Goal: Task Accomplishment & Management: Manage account settings

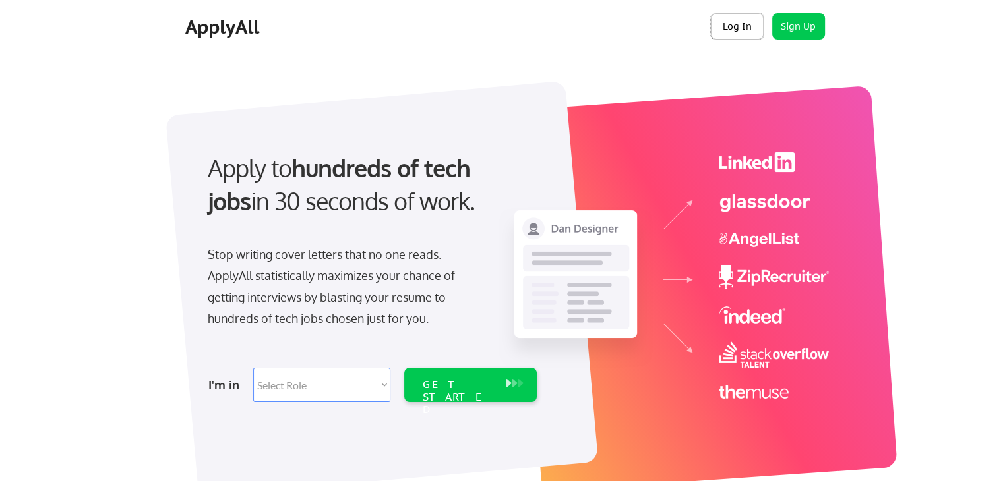
click at [726, 31] on button "Log In" at bounding box center [737, 26] width 53 height 26
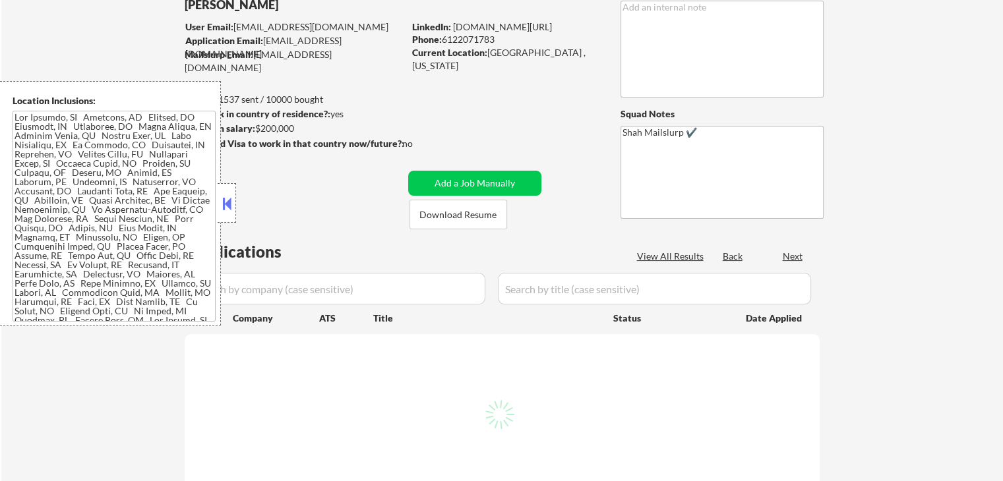
scroll to position [66, 0]
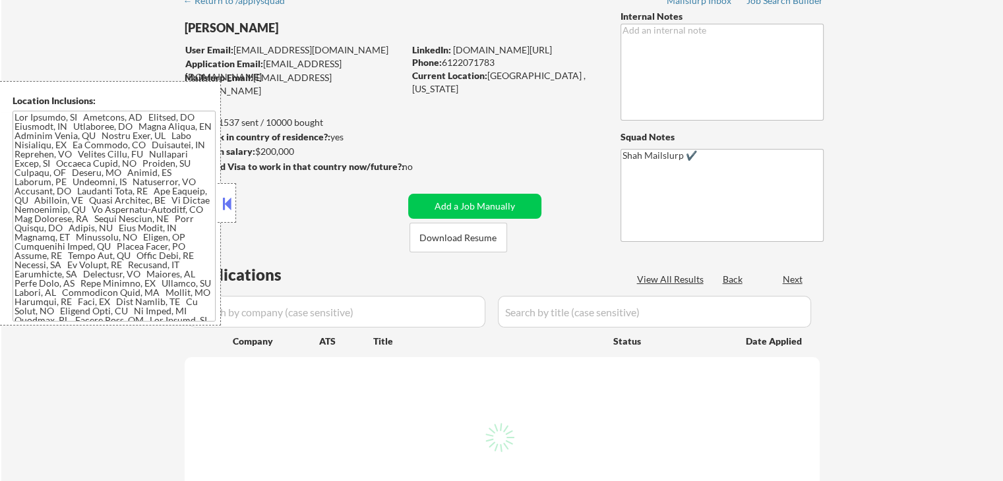
select select ""pending""
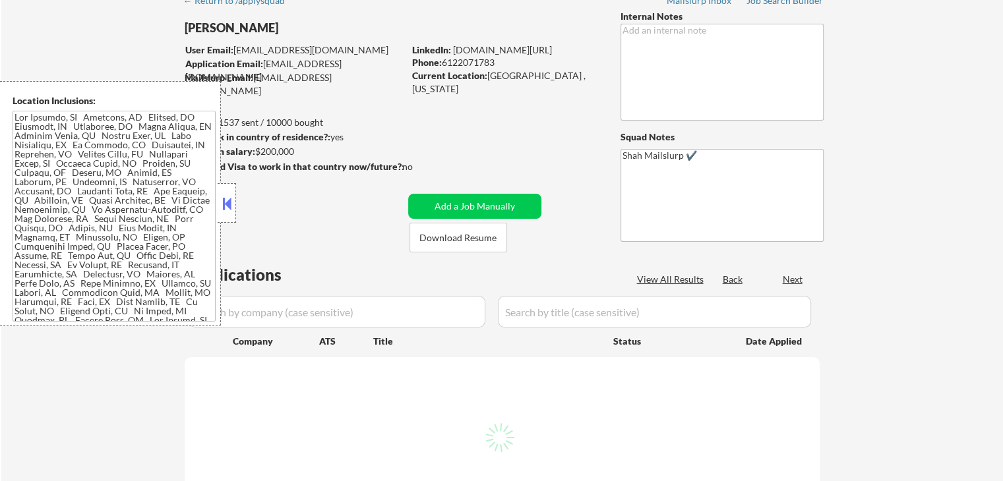
select select ""pending""
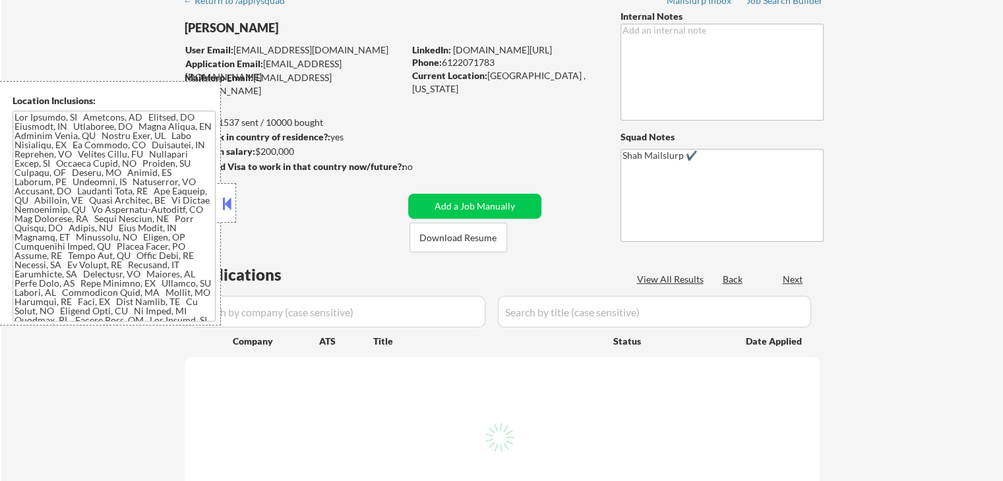
select select ""pending""
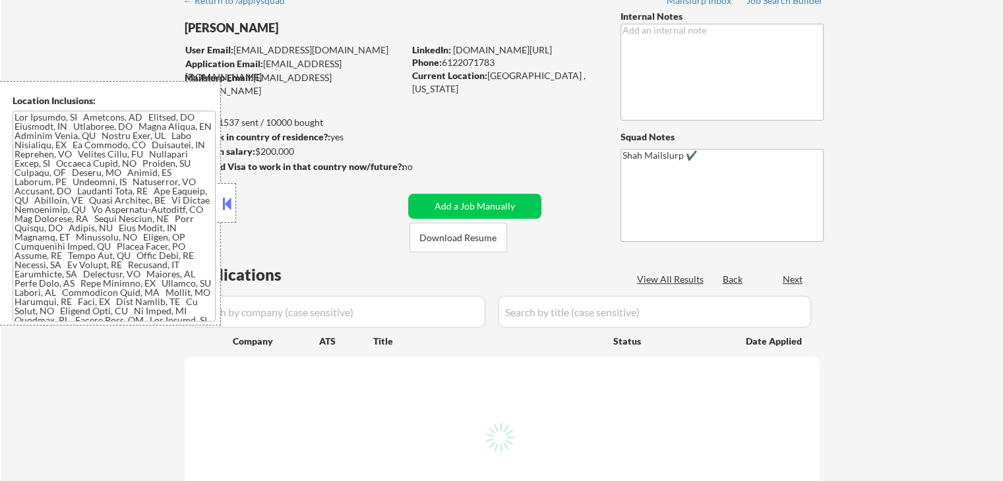
select select ""pending""
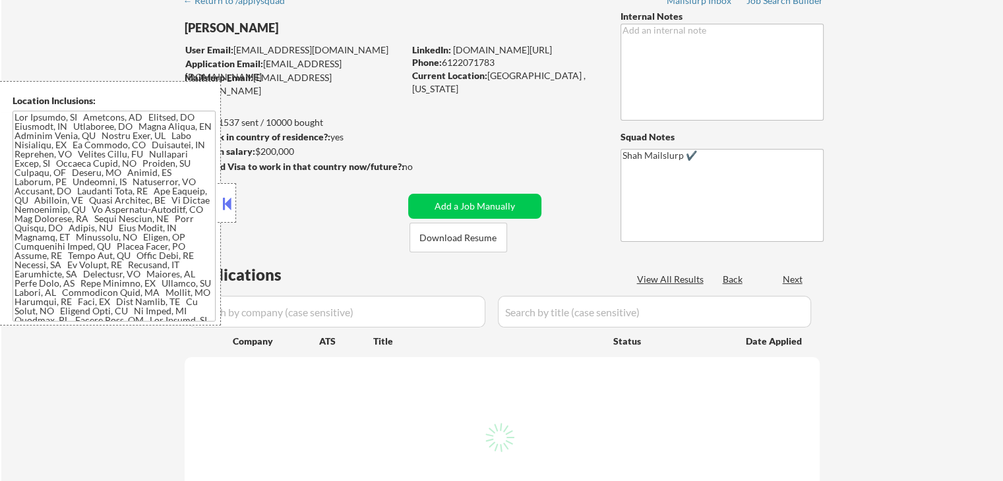
select select ""pending""
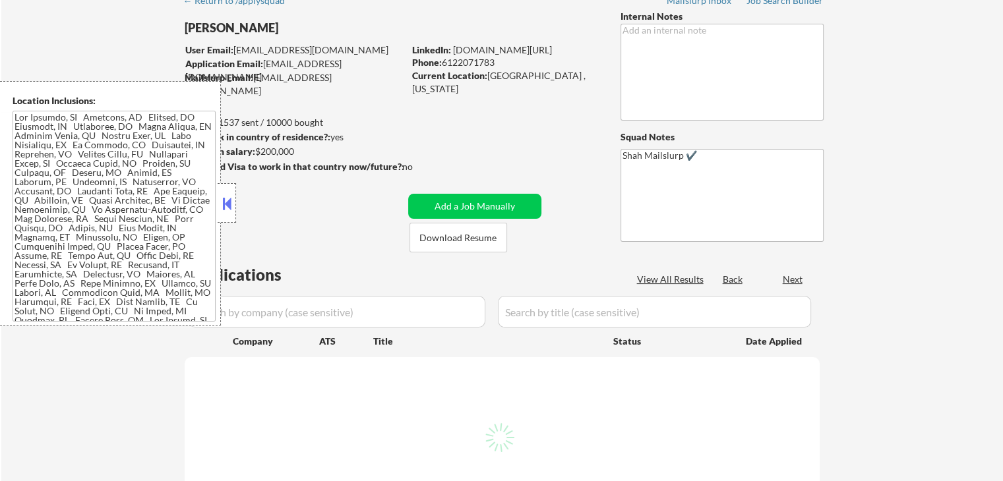
select select ""pending""
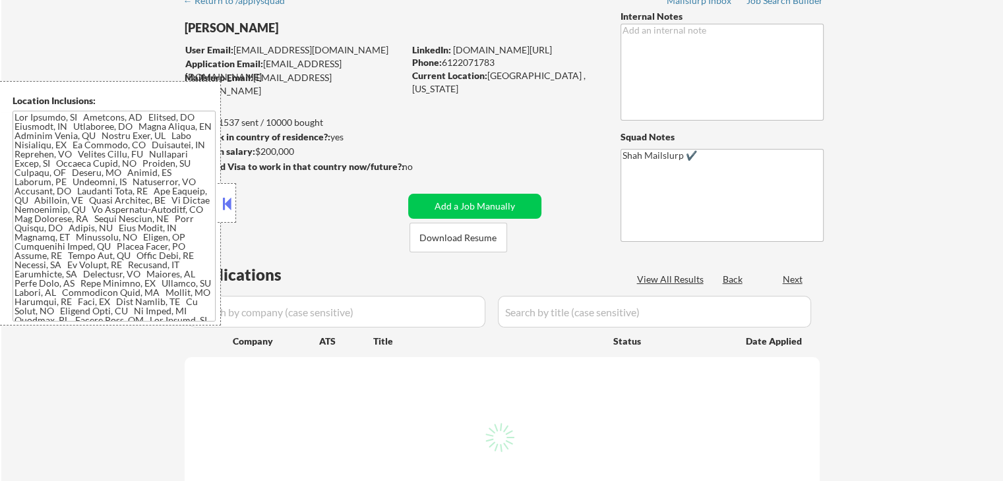
select select ""pending""
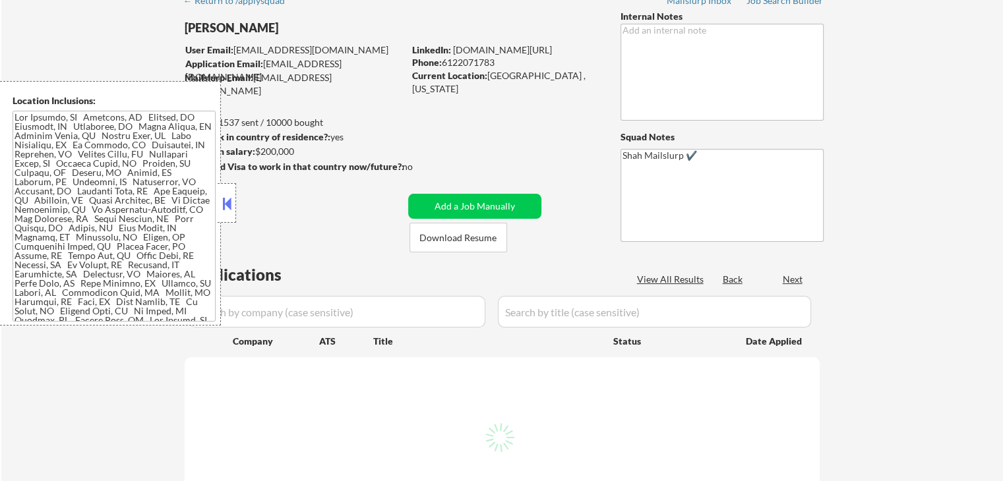
select select ""pending""
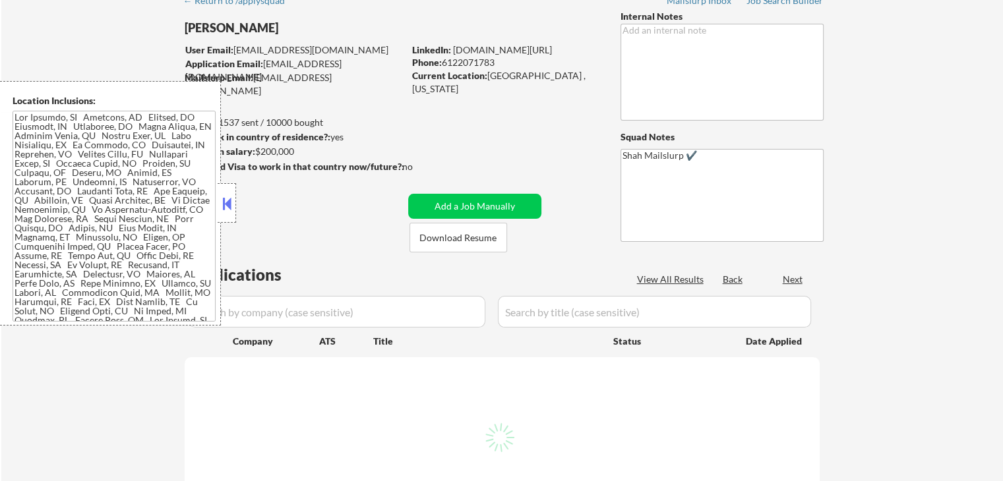
select select ""pending""
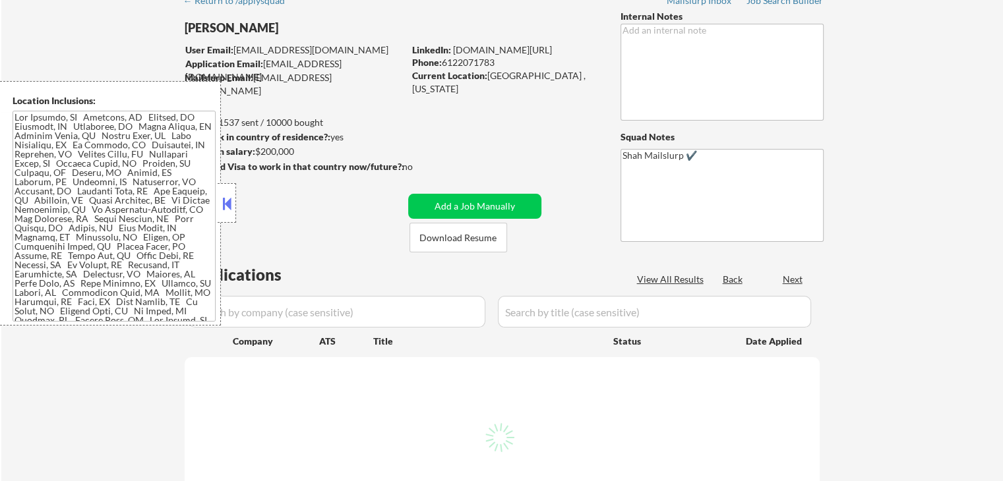
select select ""pending""
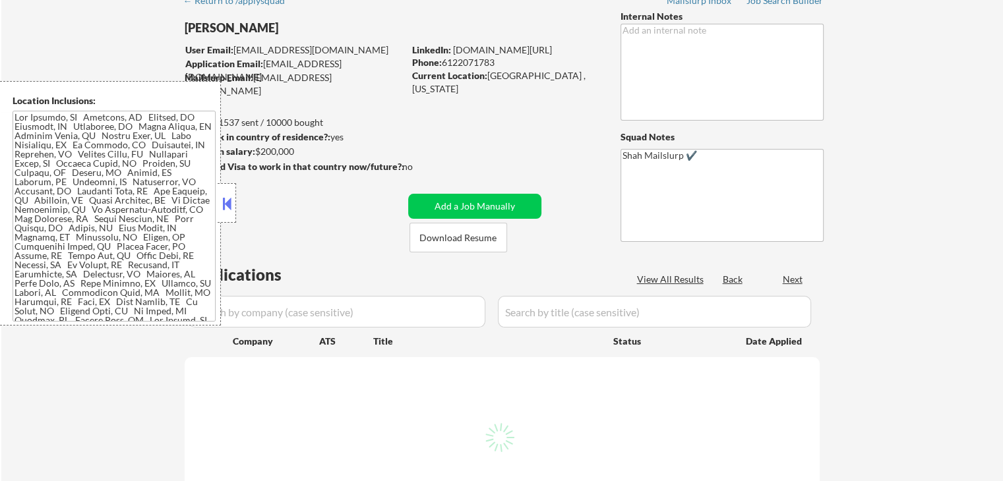
select select ""pending""
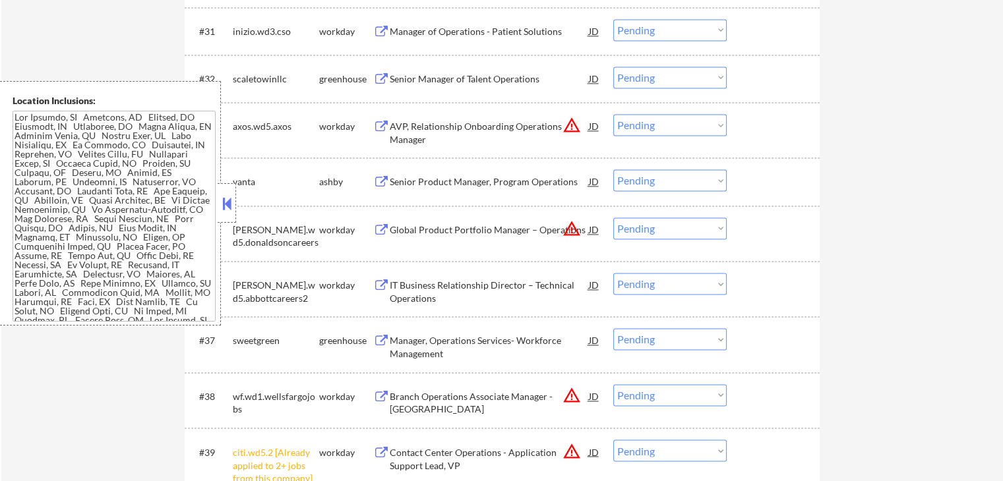
scroll to position [1913, 0]
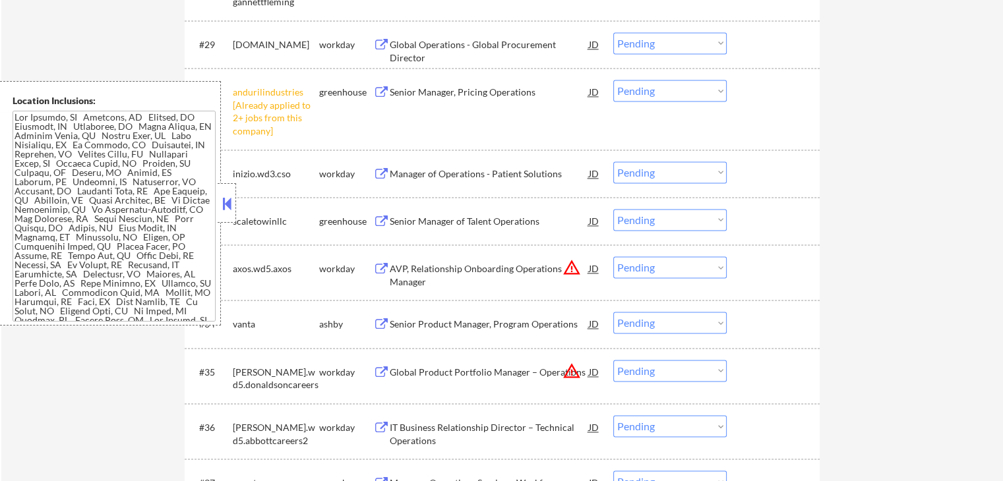
click at [669, 92] on select "Choose an option... Pending Applied Excluded (Questions) Excluded (Expired) Exc…" at bounding box center [669, 91] width 113 height 22
select select ""excluded__other_""
click at [613, 80] on select "Choose an option... Pending Applied Excluded (Questions) Excluded (Expired) Exc…" at bounding box center [669, 91] width 113 height 22
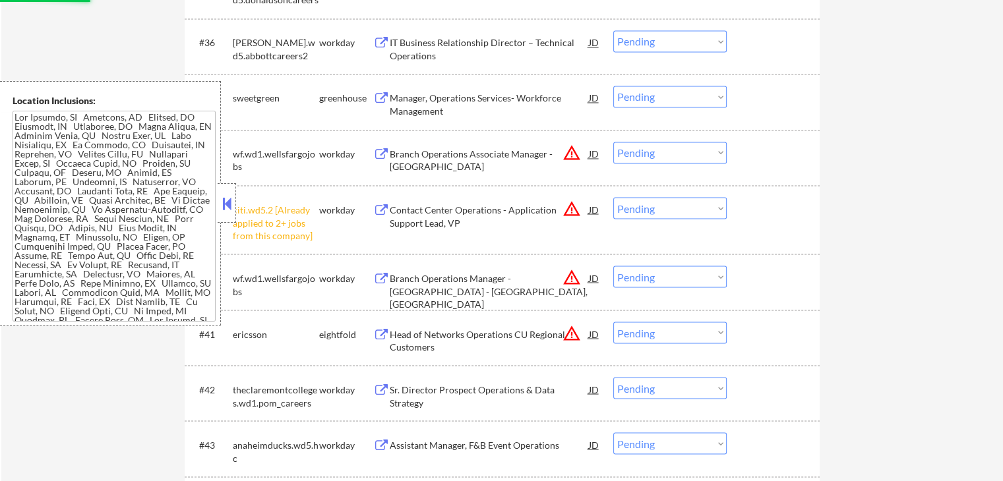
scroll to position [2374, 0]
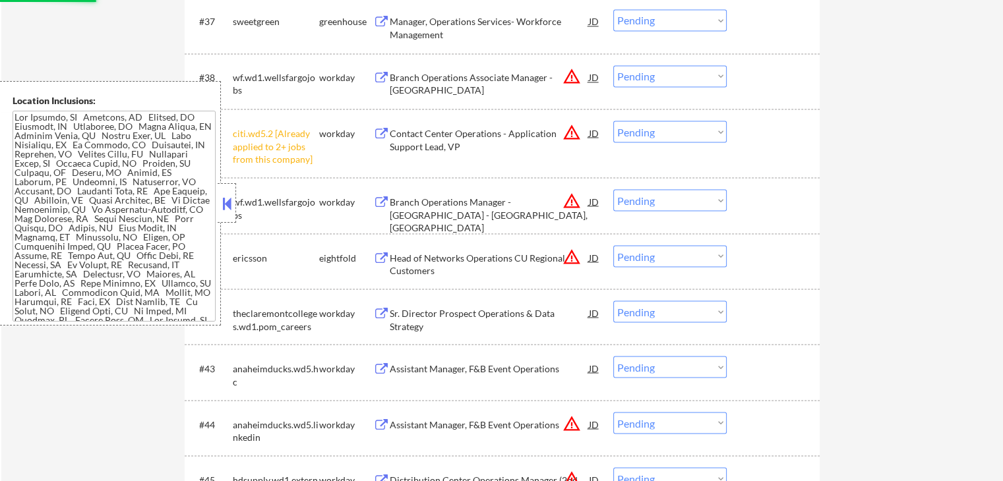
click at [667, 129] on select "Choose an option... Pending Applied Excluded (Questions) Excluded (Expired) Exc…" at bounding box center [669, 132] width 113 height 22
select select ""excluded__other_""
click at [613, 121] on select "Choose an option... Pending Applied Excluded (Questions) Excluded (Expired) Exc…" at bounding box center [669, 132] width 113 height 22
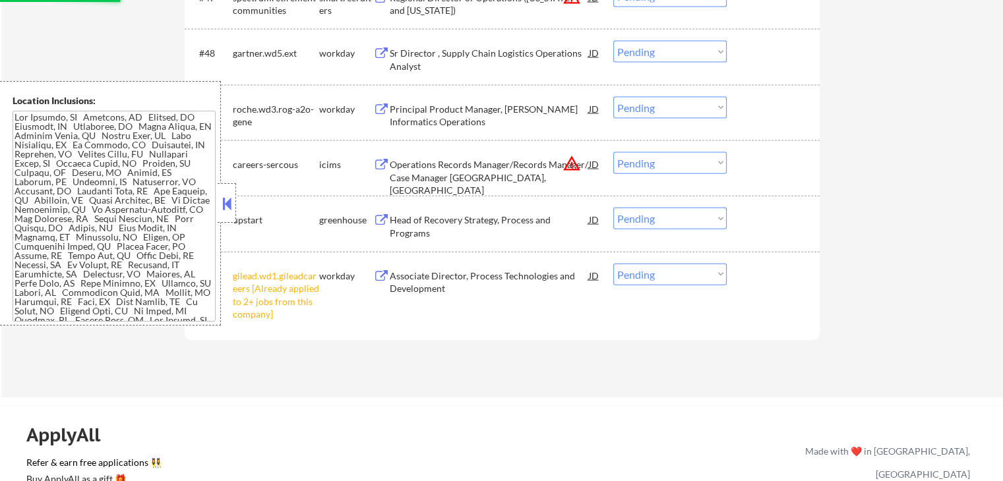
scroll to position [2968, 0]
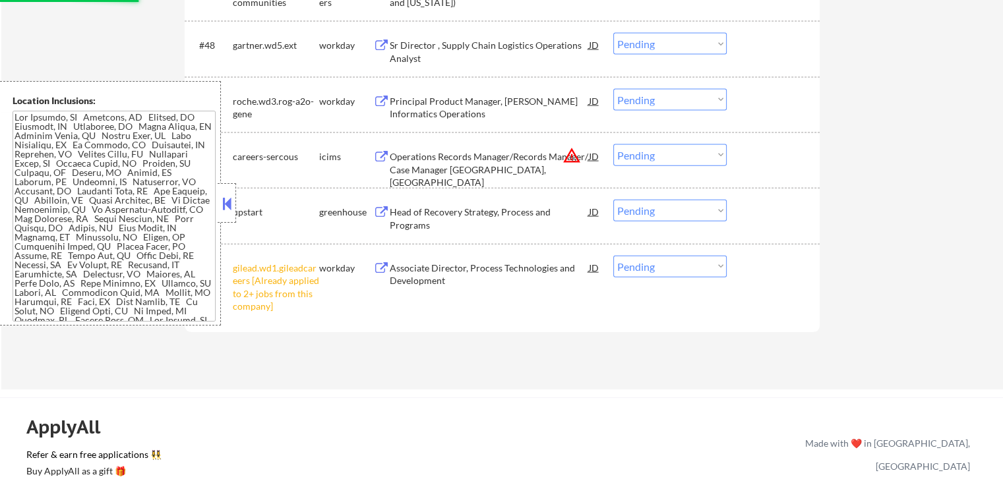
click at [636, 269] on select "Choose an option... Pending Applied Excluded (Questions) Excluded (Expired) Exc…" at bounding box center [669, 267] width 113 height 22
select select ""pending""
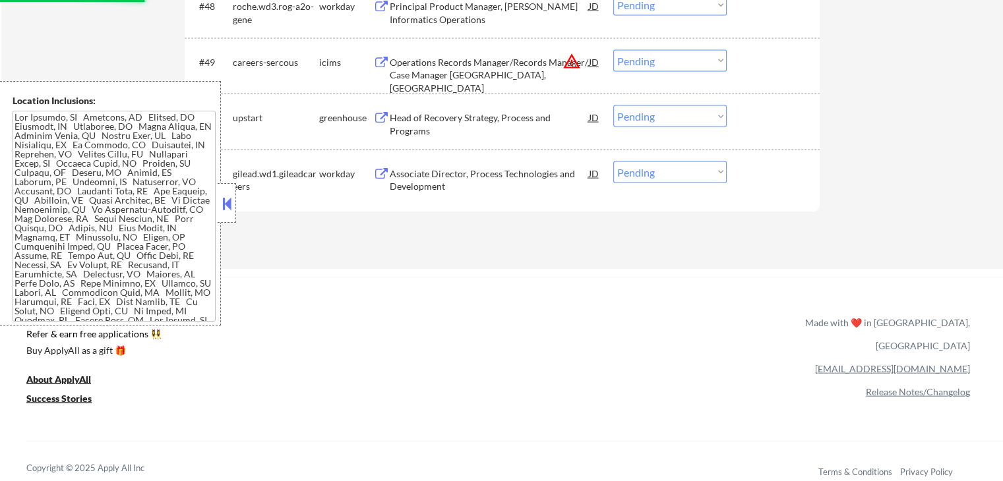
select select ""pending""
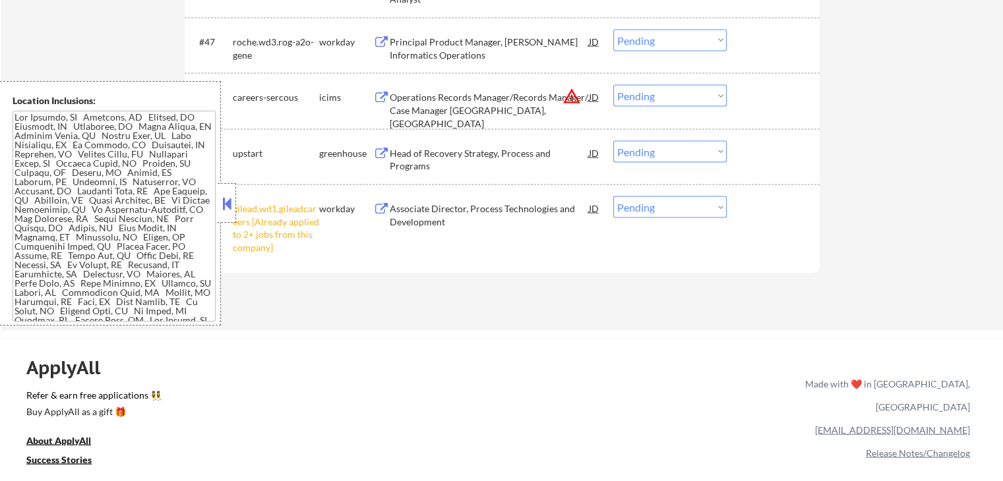
scroll to position [2902, 0]
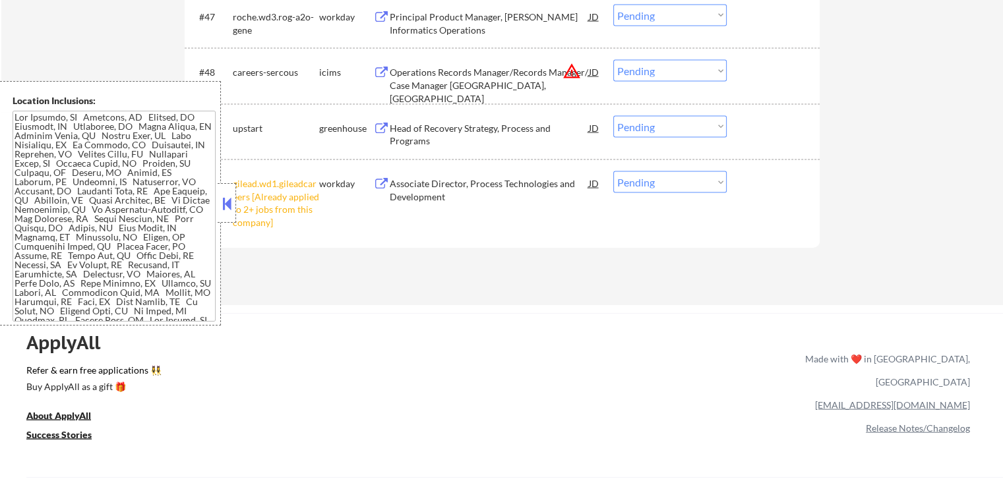
click at [665, 187] on select "Choose an option... Pending Applied Excluded (Questions) Excluded (Expired) Exc…" at bounding box center [669, 182] width 113 height 22
select select ""excluded__other_""
click at [613, 171] on select "Choose an option... Pending Applied Excluded (Questions) Excluded (Expired) Exc…" at bounding box center [669, 182] width 113 height 22
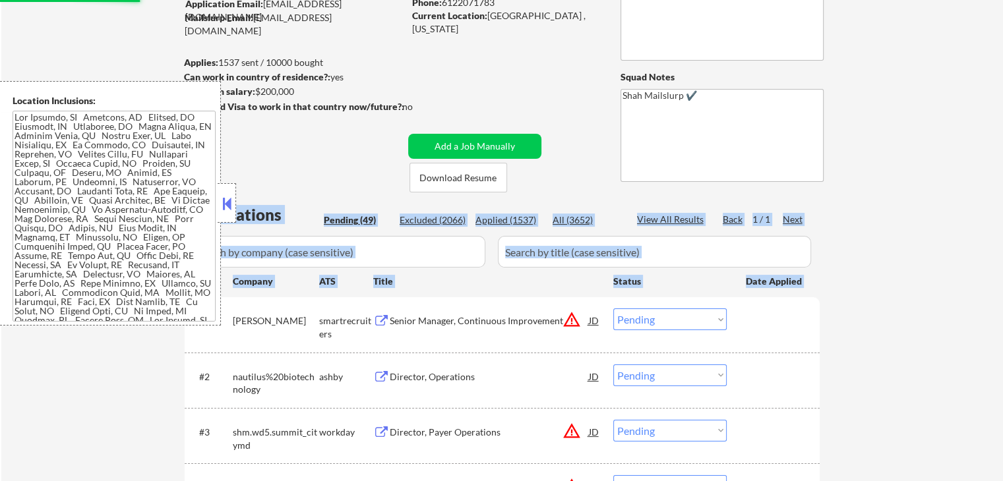
scroll to position [198, 0]
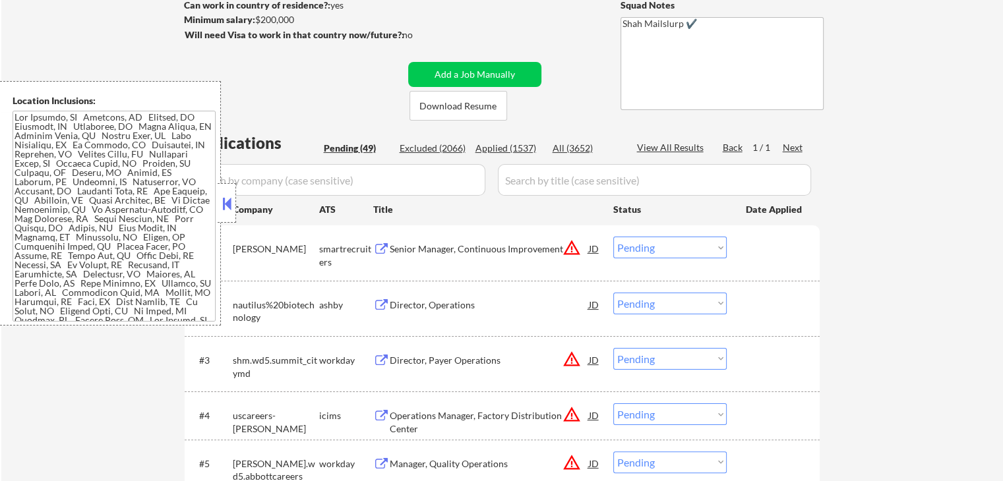
select select ""pending""
select select ""PLACEHOLDER_1427118222253""
select select ""pending""
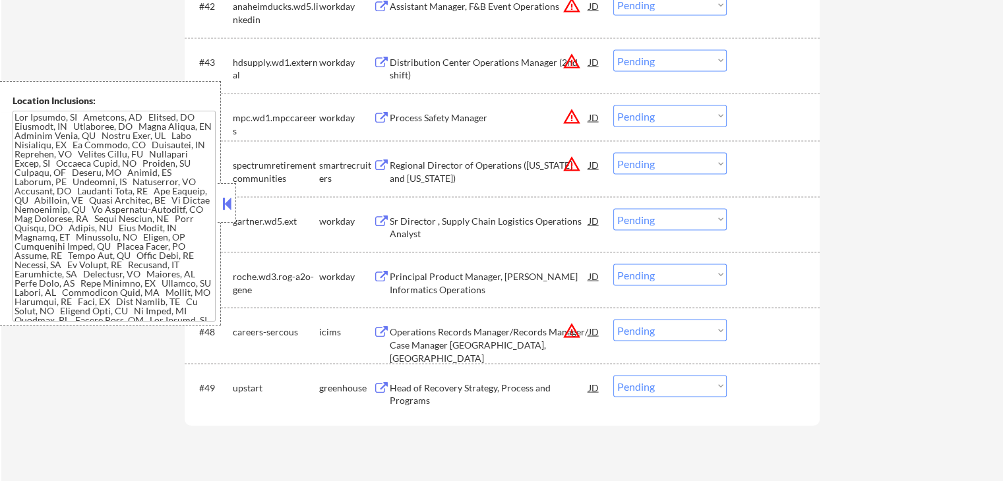
scroll to position [2836, 0]
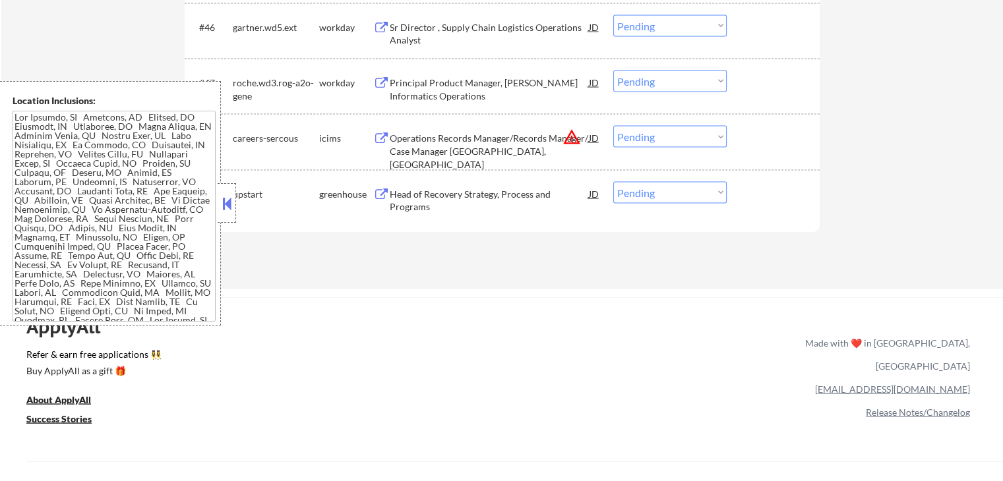
click at [528, 313] on div "ApplyAll Refer & earn free applications 👯‍♀️ Buy ApplyAll as a gift 🎁 About App…" at bounding box center [501, 411] width 1003 height 209
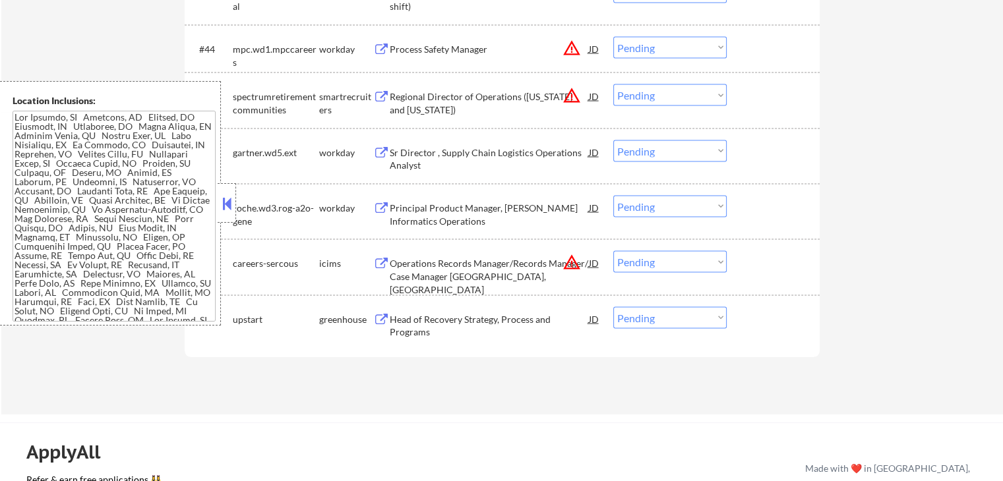
scroll to position [2704, 0]
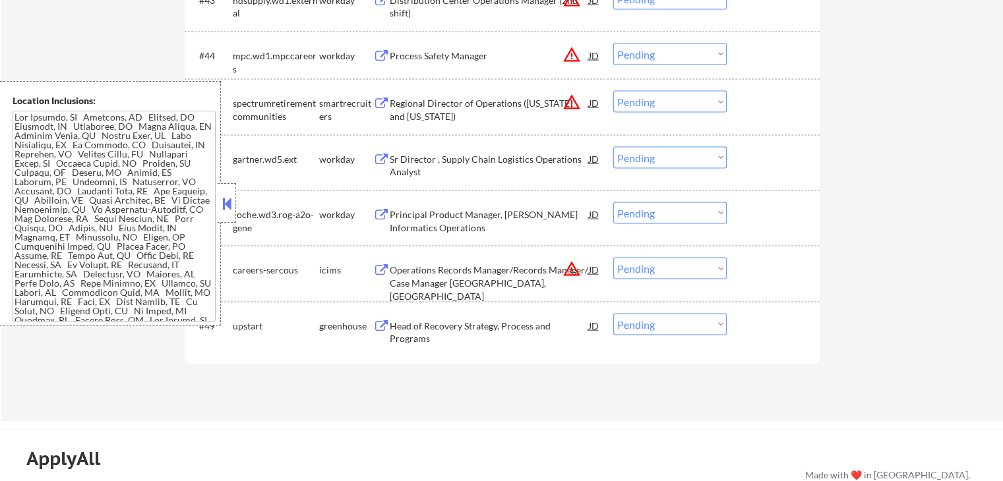
click at [378, 321] on button at bounding box center [381, 327] width 16 height 13
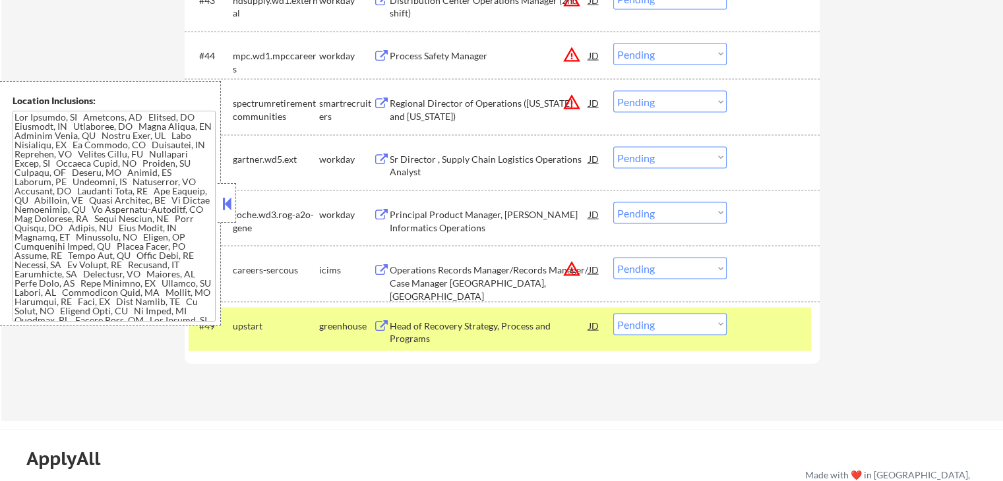
click at [386, 212] on button at bounding box center [381, 215] width 16 height 13
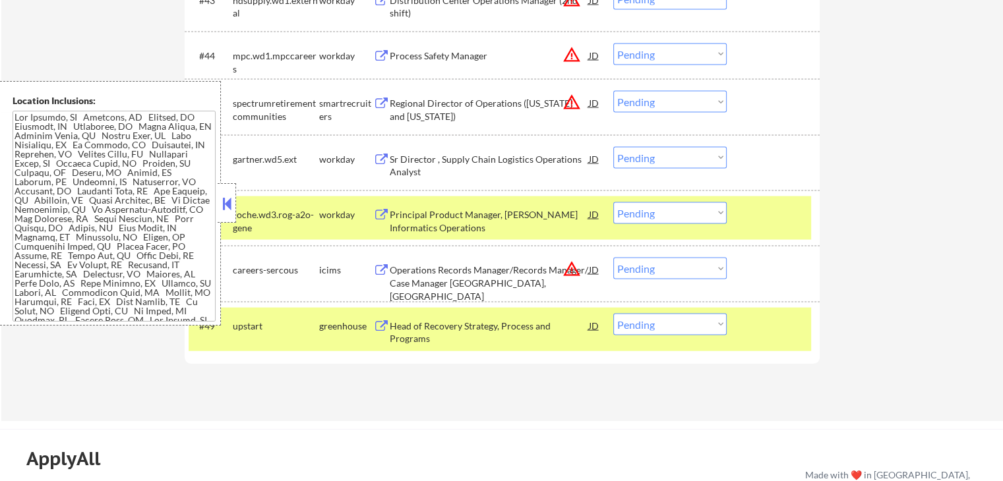
click at [374, 155] on button at bounding box center [381, 160] width 16 height 13
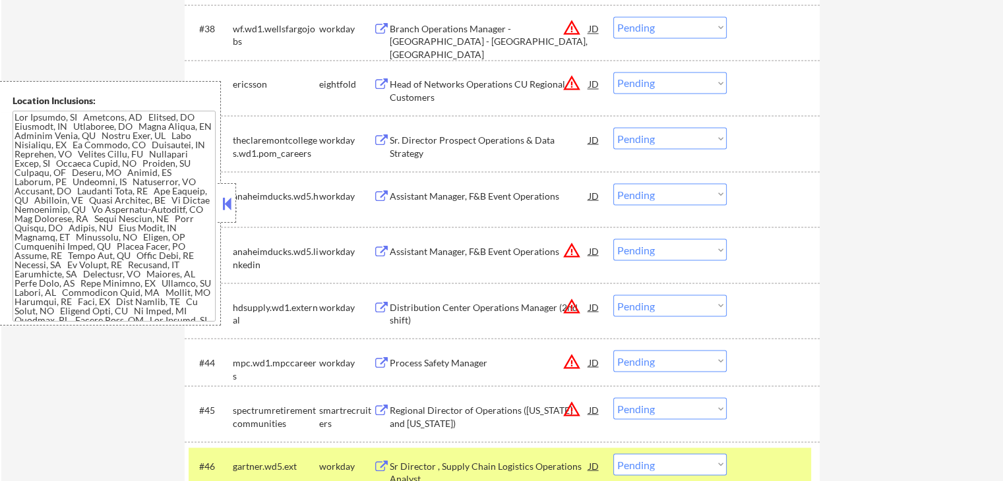
scroll to position [2374, 0]
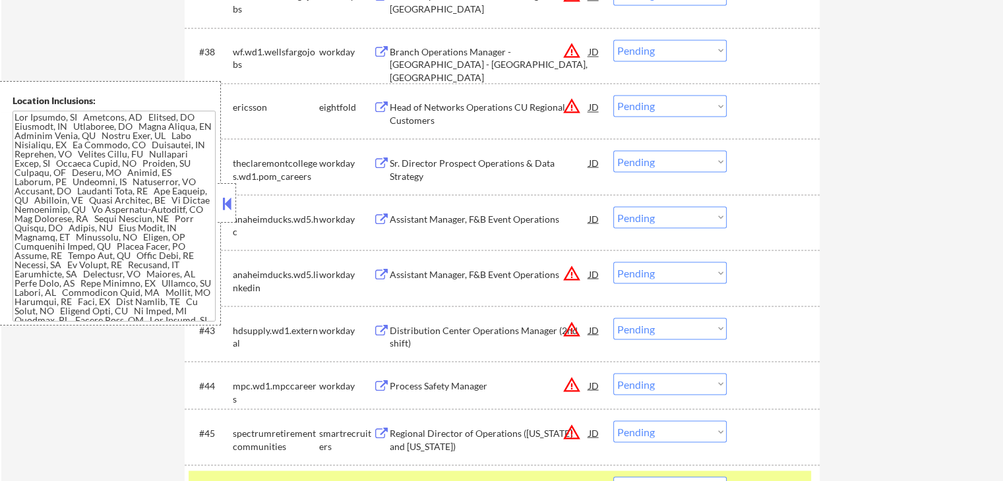
click at [379, 212] on div "Assistant Manager, F&B Event Operations JD warning_amber" at bounding box center [487, 218] width 228 height 24
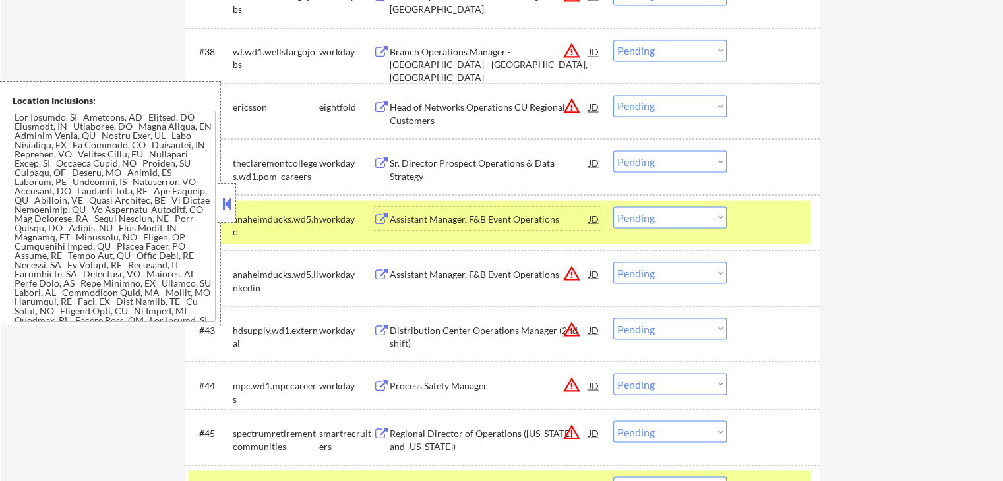
click at [378, 157] on button at bounding box center [381, 163] width 16 height 13
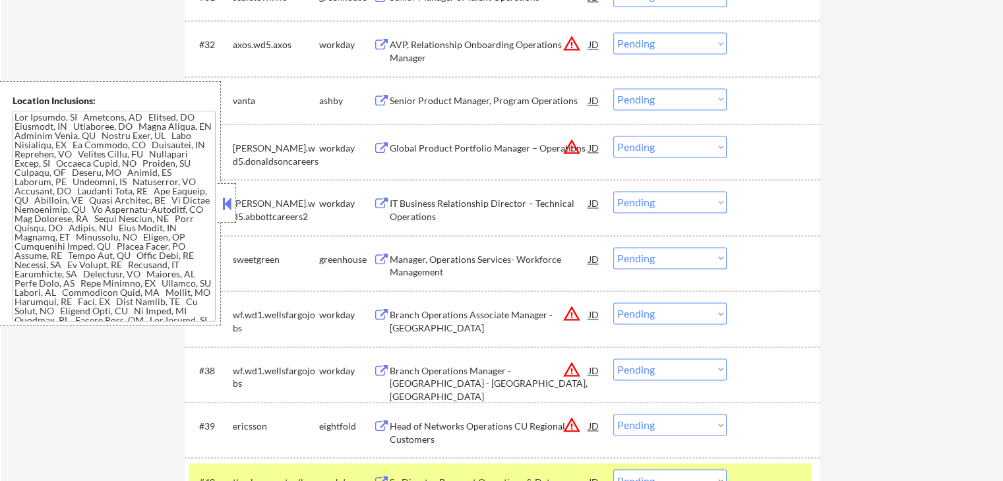
scroll to position [2045, 0]
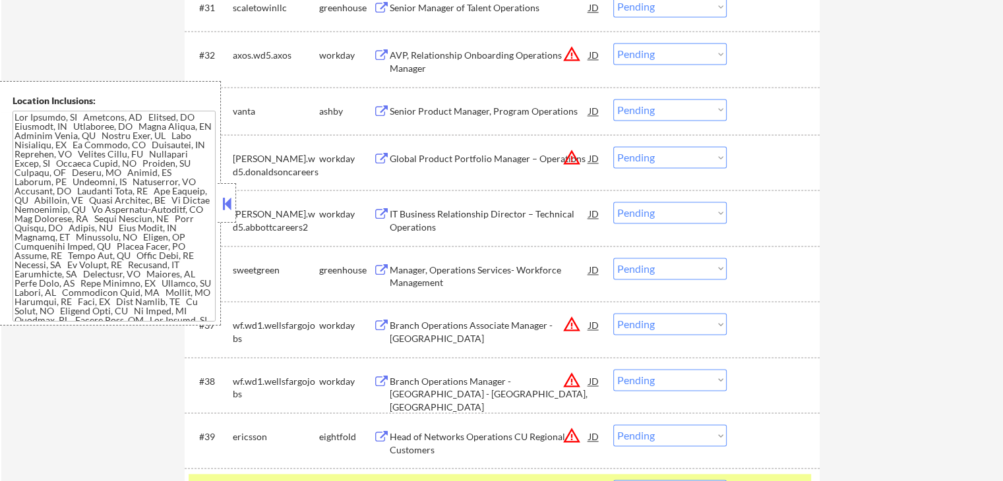
click at [376, 270] on button at bounding box center [381, 270] width 16 height 13
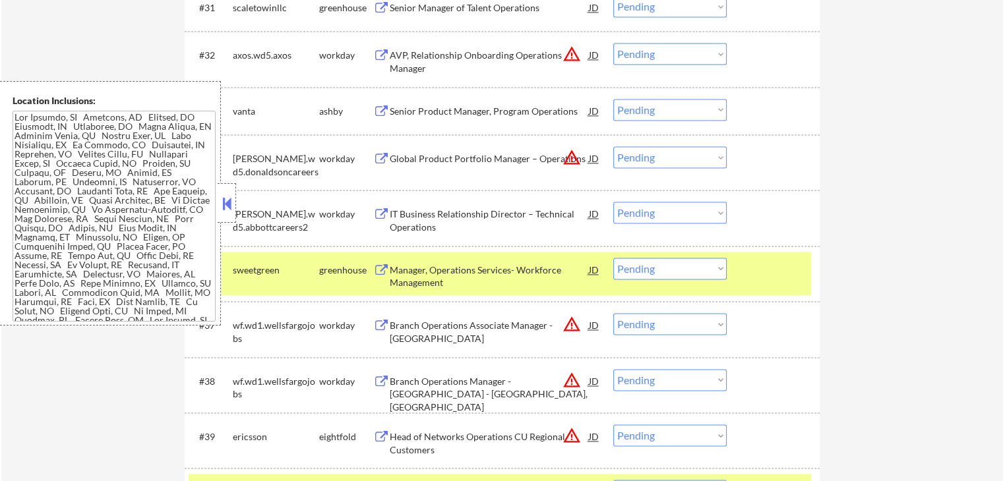
click at [383, 210] on button at bounding box center [381, 214] width 16 height 13
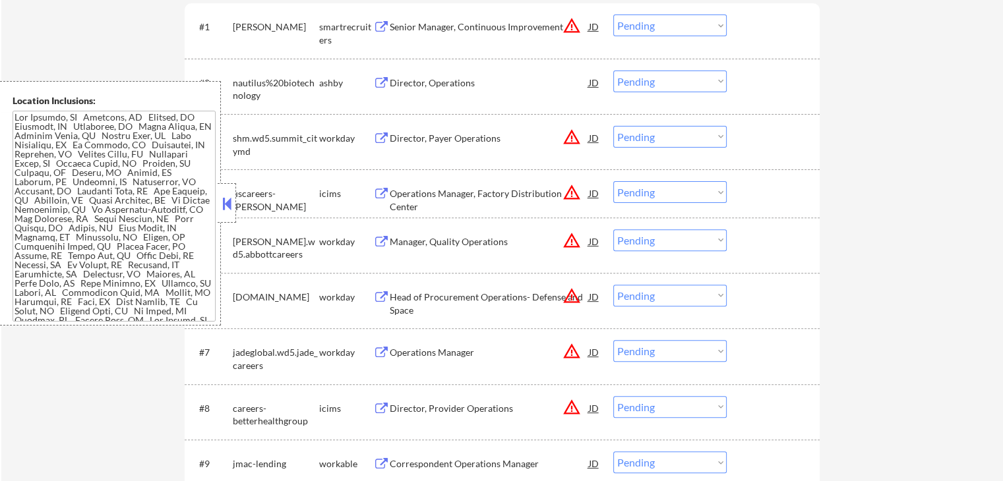
scroll to position [2018, 0]
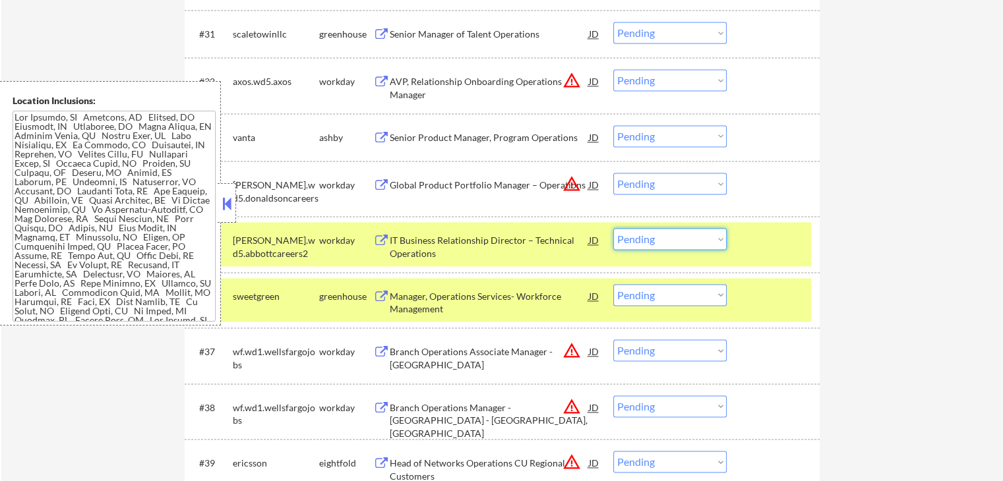
click at [636, 239] on select "Choose an option... Pending Applied Excluded (Questions) Excluded (Expired) Exc…" at bounding box center [669, 239] width 113 height 22
click at [613, 228] on select "Choose an option... Pending Applied Excluded (Questions) Excluded (Expired) Exc…" at bounding box center [669, 239] width 113 height 22
select select ""pending""
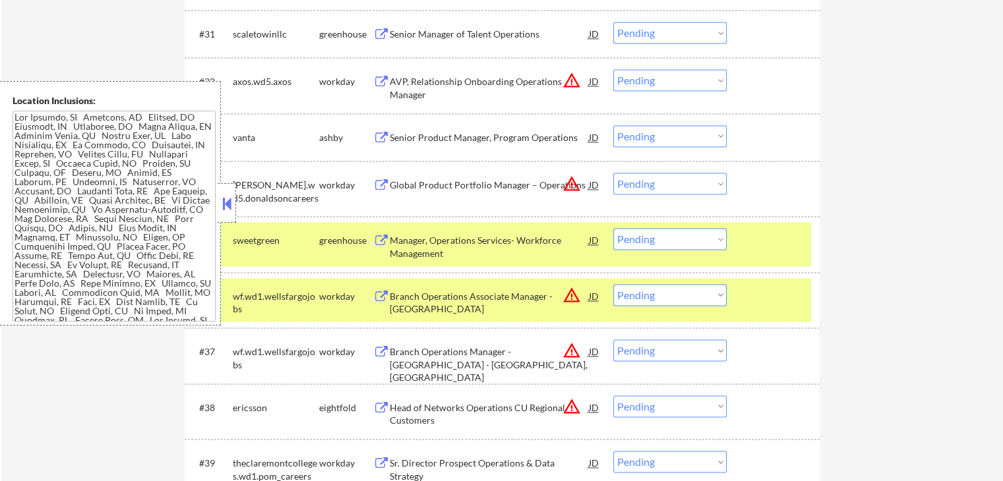
click at [386, 136] on button at bounding box center [381, 138] width 16 height 13
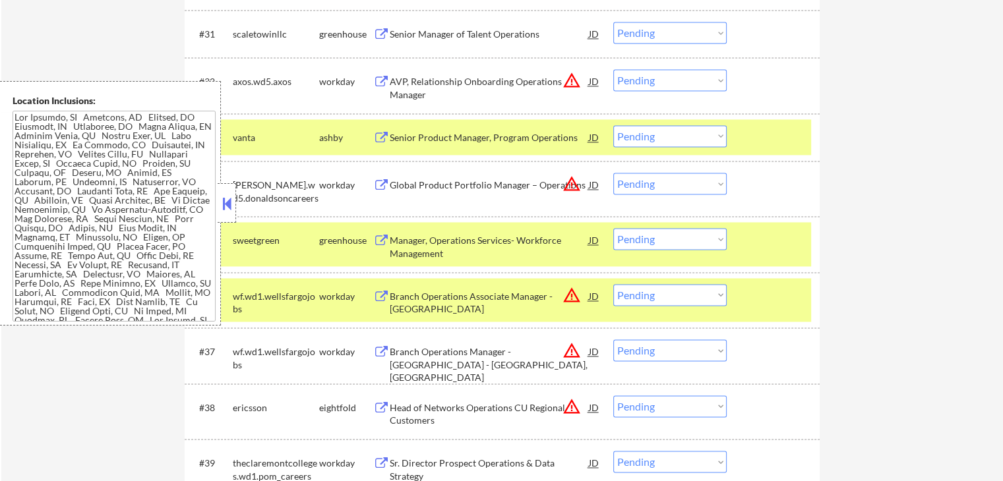
click at [661, 135] on select "Choose an option... Pending Applied Excluded (Questions) Excluded (Expired) Exc…" at bounding box center [669, 136] width 113 height 22
click at [613, 125] on select "Choose an option... Pending Applied Excluded (Questions) Excluded (Expired) Exc…" at bounding box center [669, 136] width 113 height 22
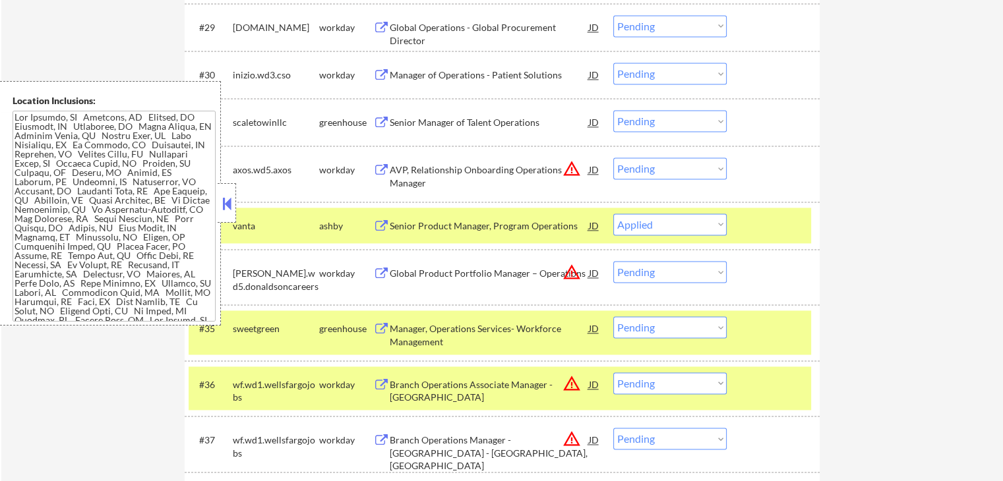
scroll to position [1820, 0]
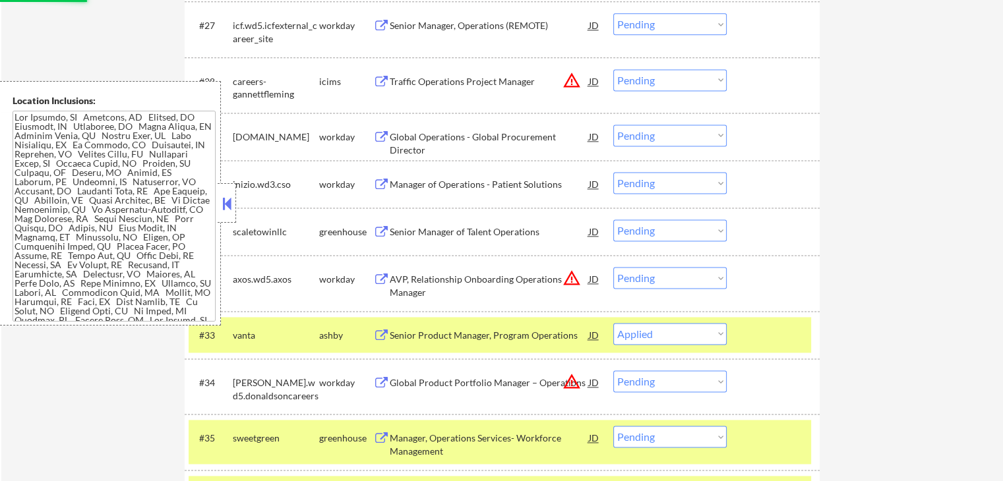
click at [385, 228] on button at bounding box center [381, 232] width 16 height 13
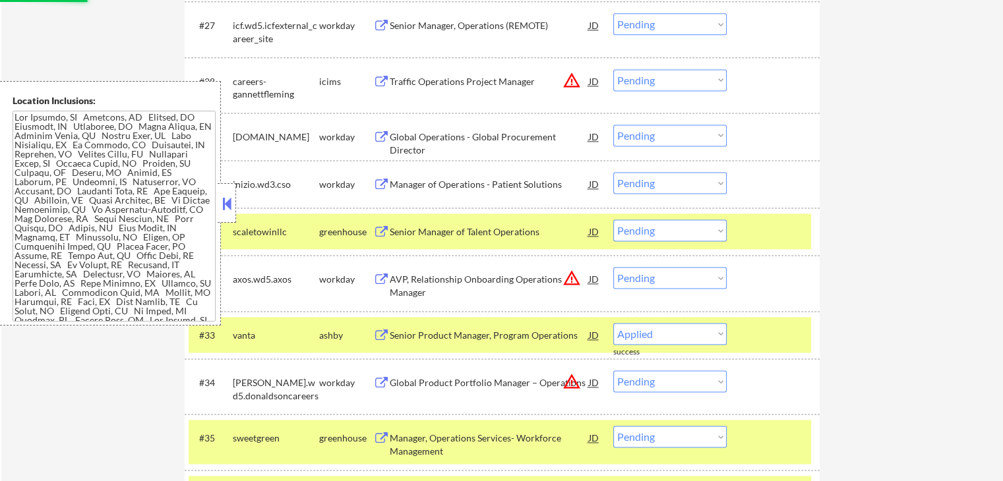
select select ""pending""
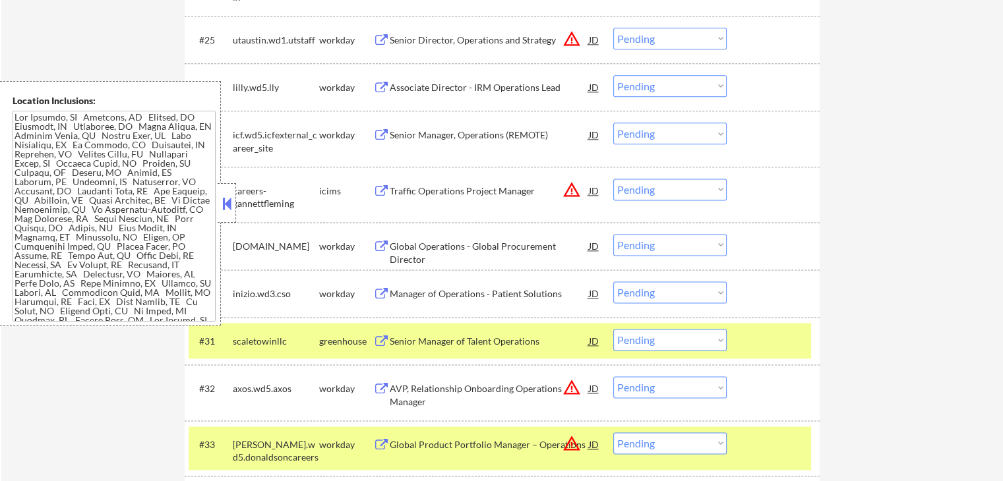
scroll to position [1688, 0]
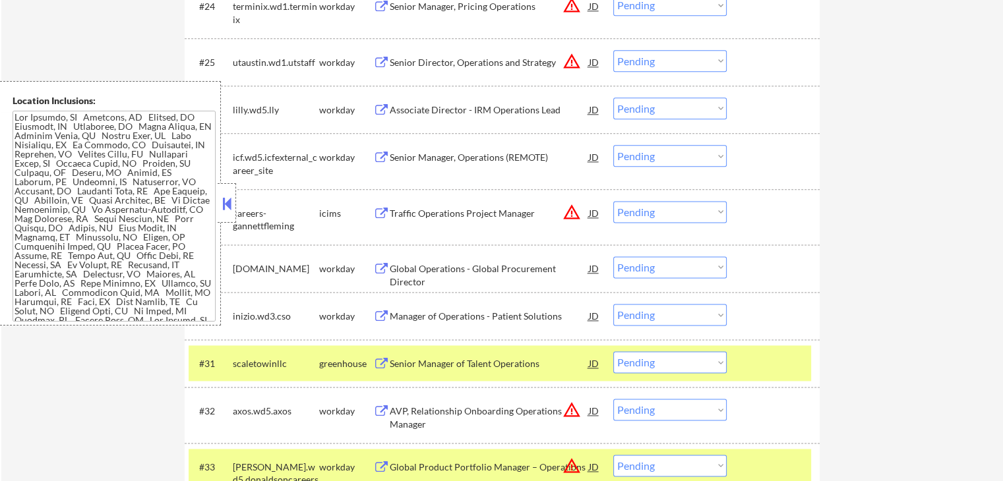
click at [380, 316] on button at bounding box center [381, 317] width 16 height 13
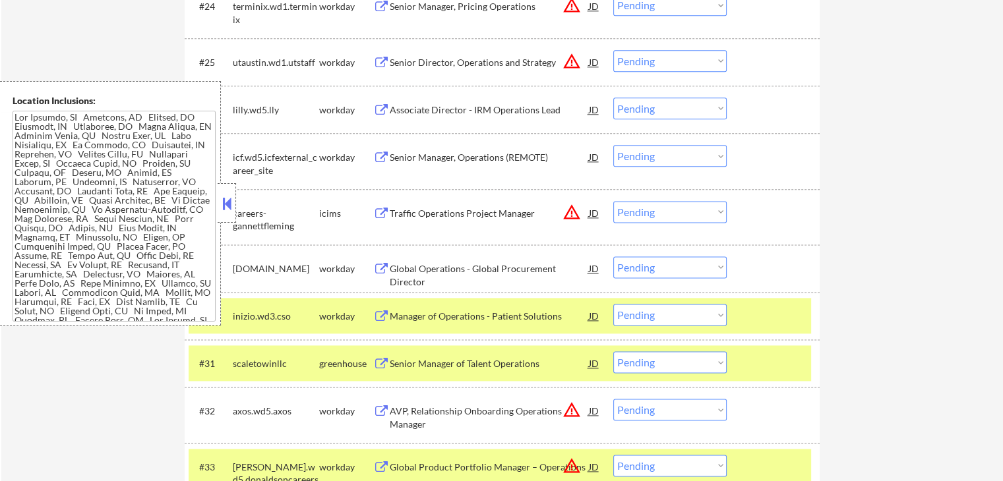
click at [679, 312] on select "Choose an option... Pending Applied Excluded (Questions) Excluded (Expired) Exc…" at bounding box center [669, 315] width 113 height 22
click at [613, 304] on select "Choose an option... Pending Applied Excluded (Questions) Excluded (Expired) Exc…" at bounding box center [669, 315] width 113 height 22
click at [379, 265] on button at bounding box center [381, 269] width 16 height 13
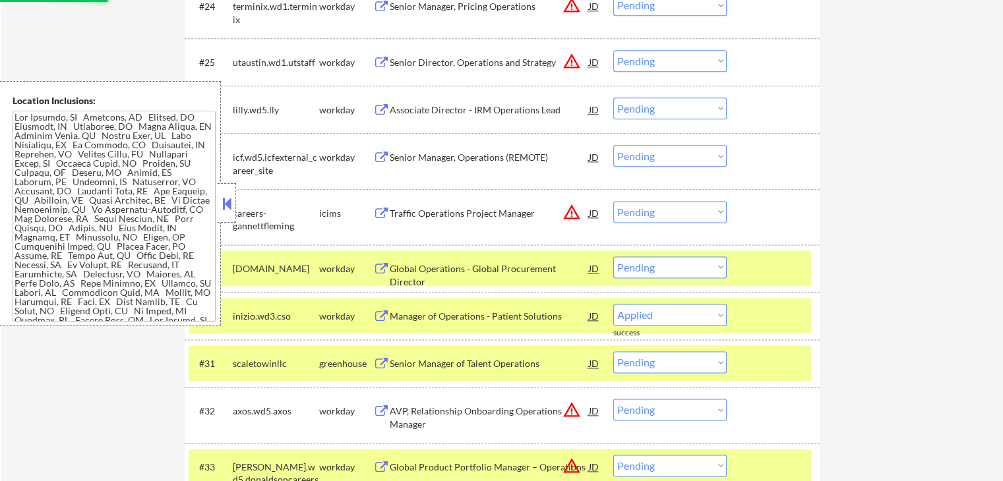
select select ""pending""
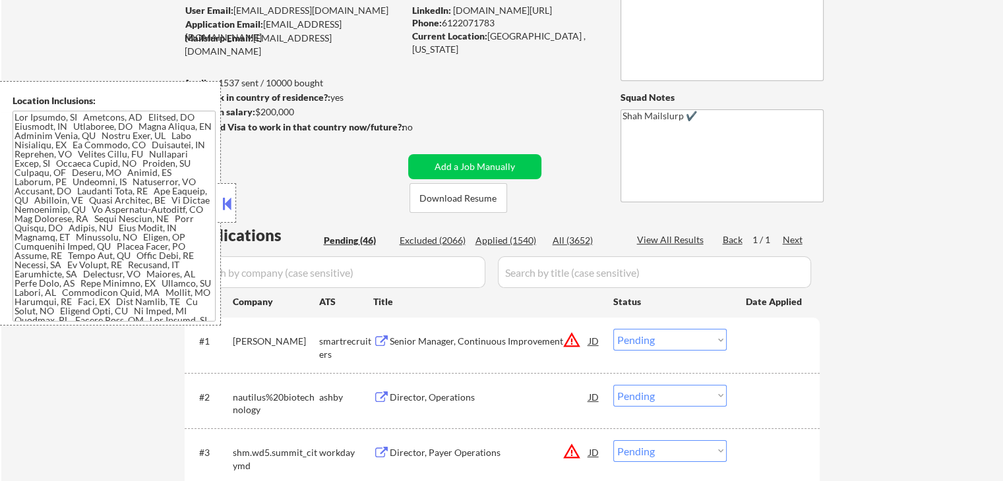
scroll to position [171, 0]
